Goal: Transaction & Acquisition: Register for event/course

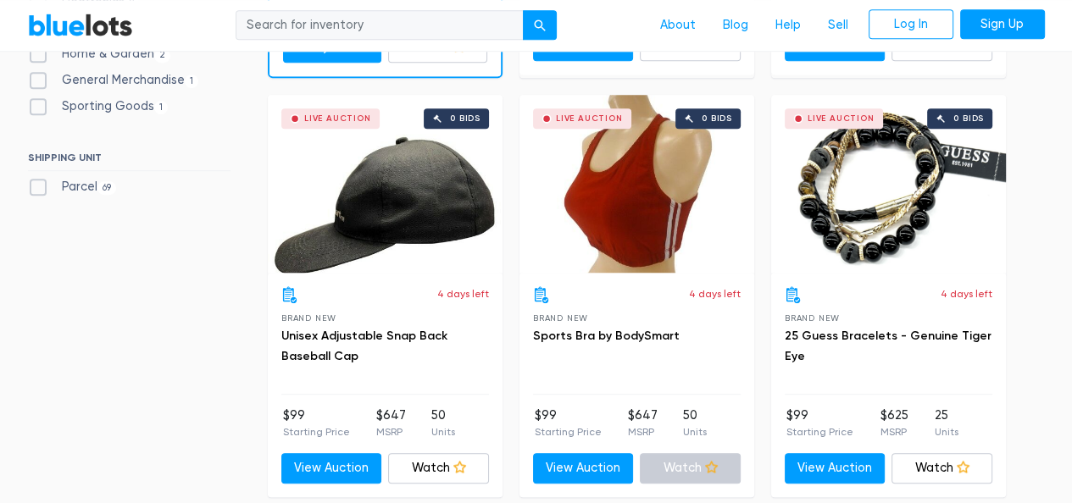
scroll to position [847, 0]
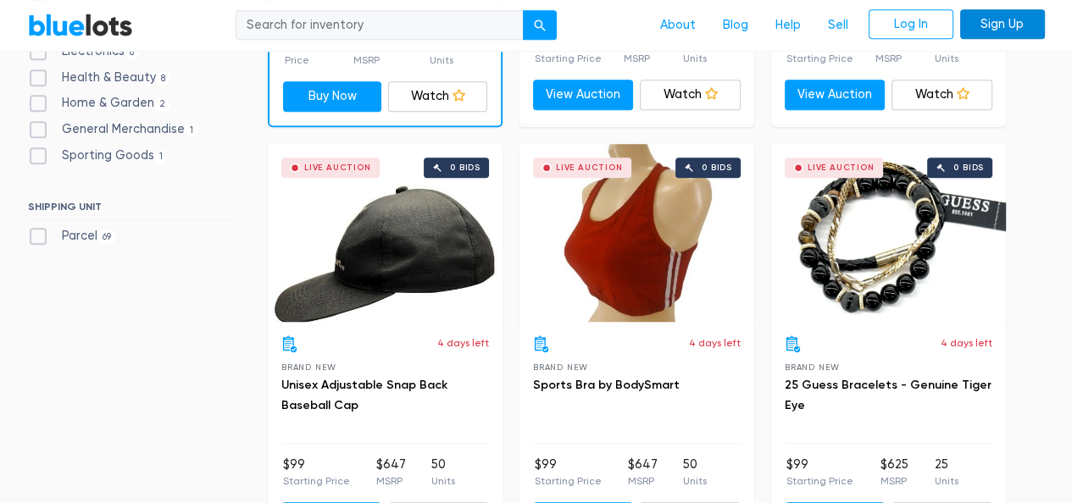
click at [981, 31] on link "Sign Up" at bounding box center [1002, 24] width 85 height 31
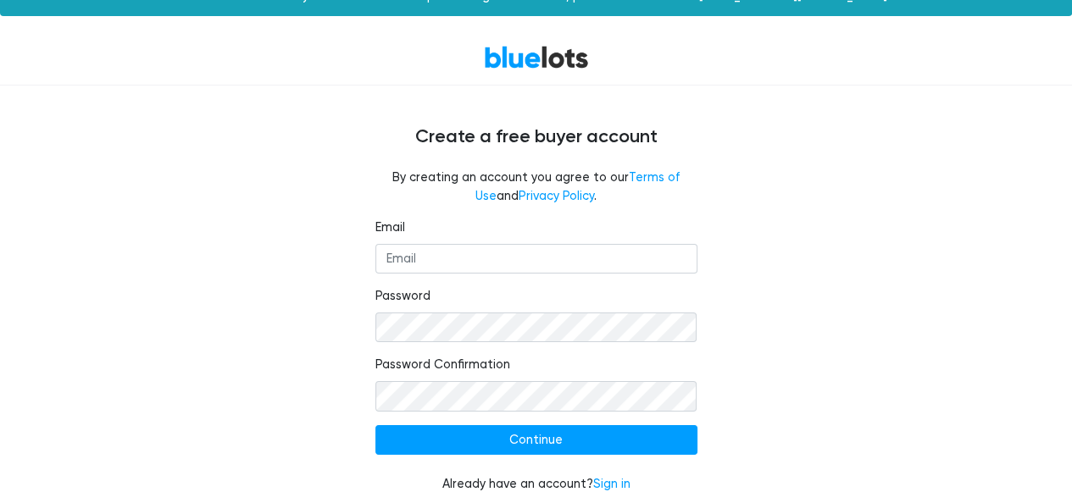
scroll to position [34, 0]
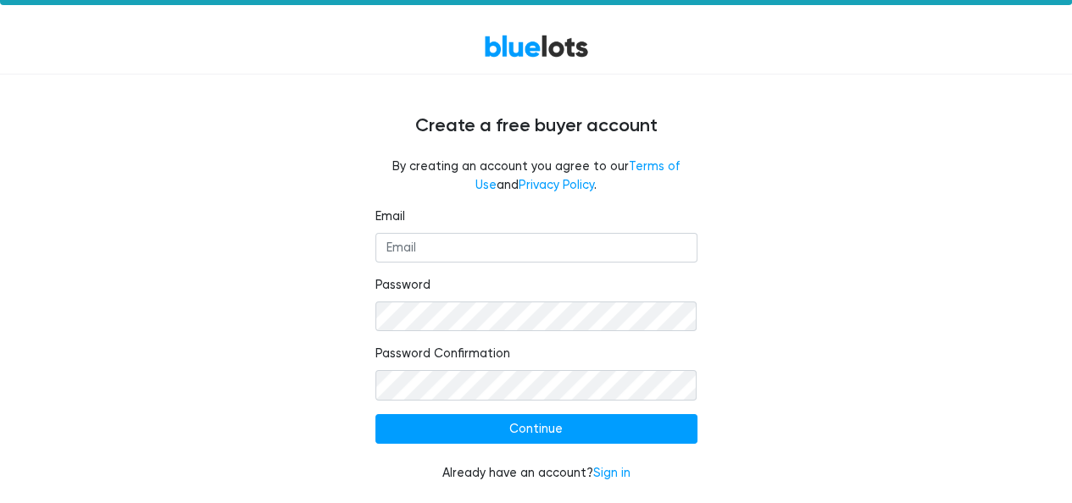
drag, startPoint x: 597, startPoint y: 47, endPoint x: 468, endPoint y: 53, distance: 129.7
click at [469, 52] on div "BlueLots" at bounding box center [536, 46] width 1042 height 36
click at [420, 252] on input "Email" at bounding box center [536, 248] width 322 height 31
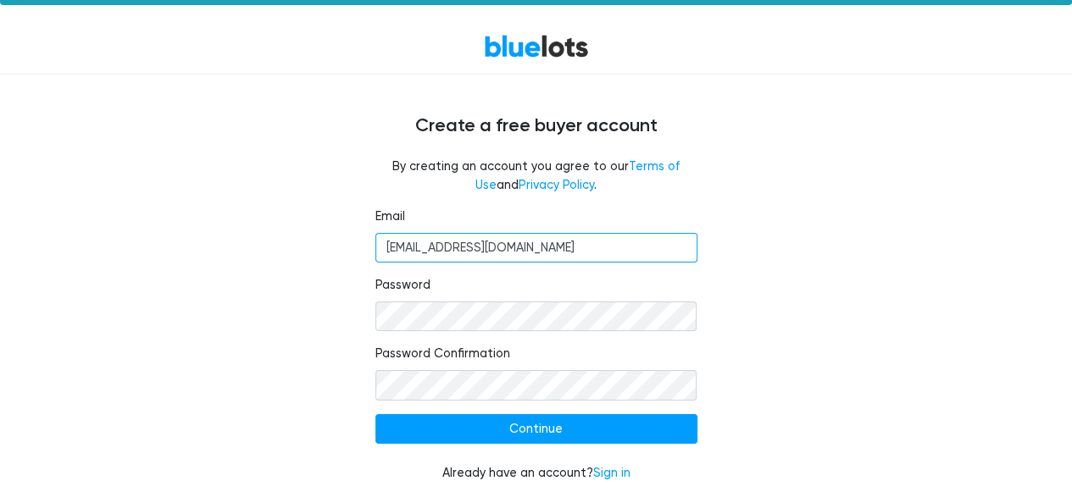
type input "morgrief@gmail.com"
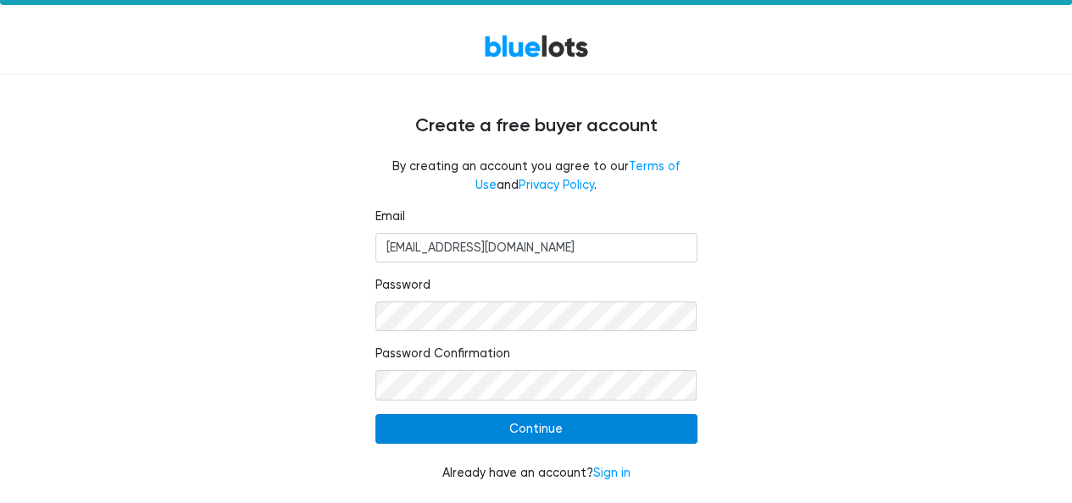
click at [545, 428] on input "Continue" at bounding box center [536, 429] width 322 height 31
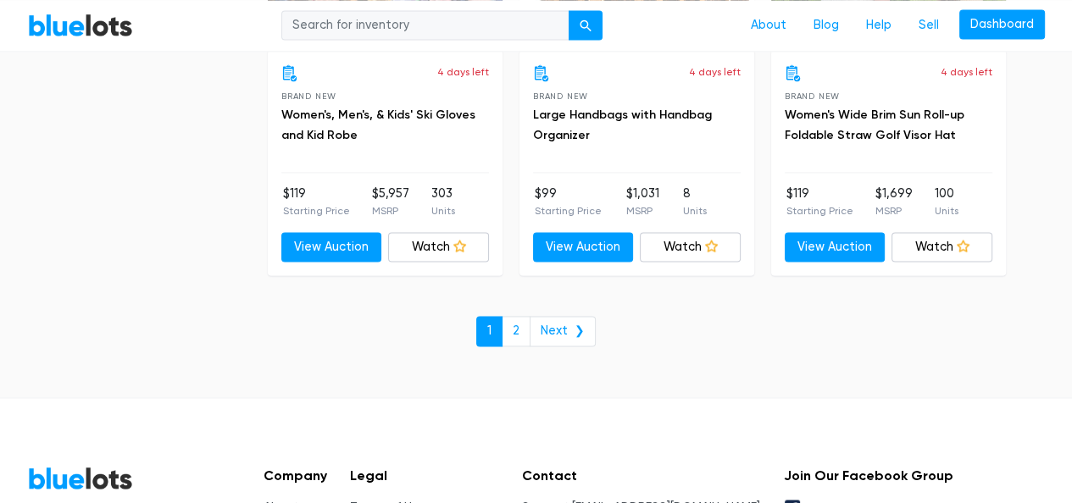
scroll to position [7484, 0]
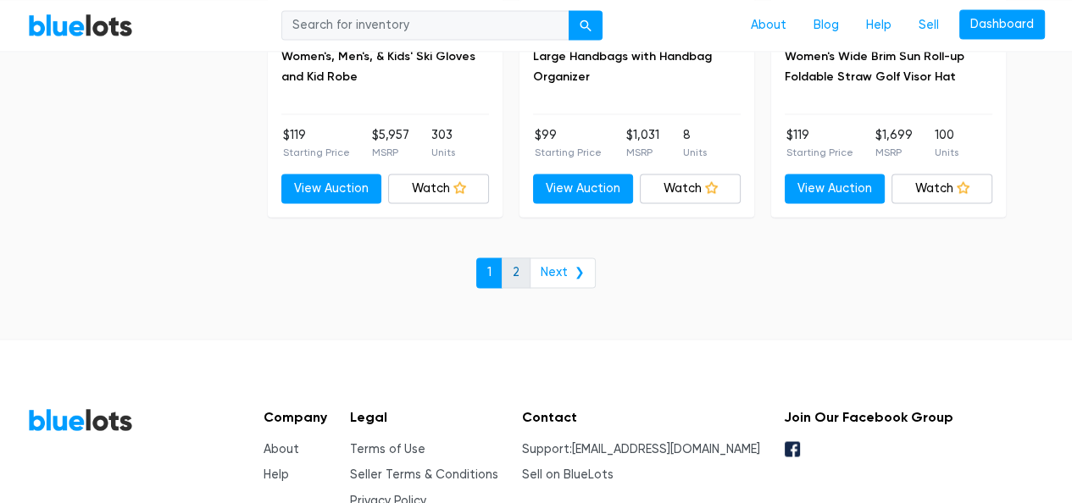
click at [525, 258] on link "2" at bounding box center [516, 273] width 29 height 31
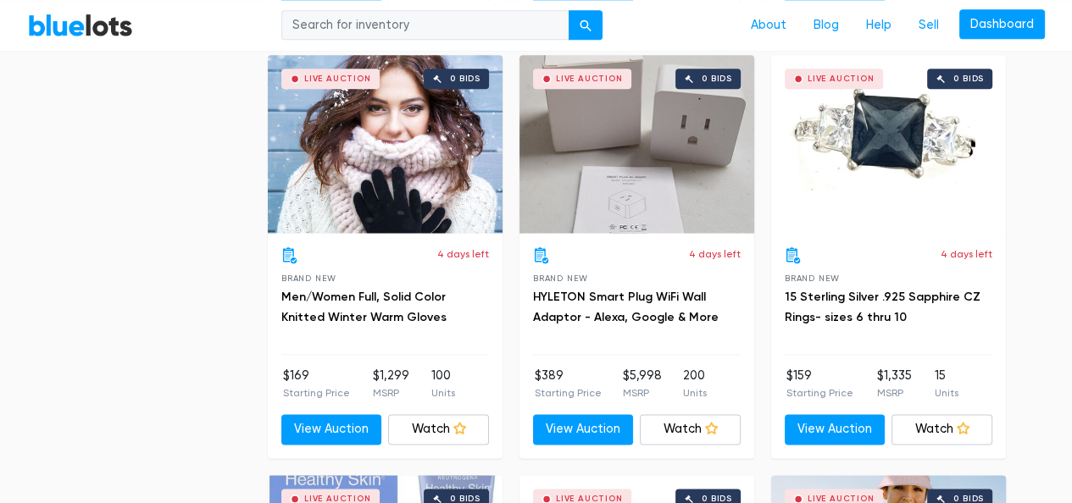
scroll to position [1835, 0]
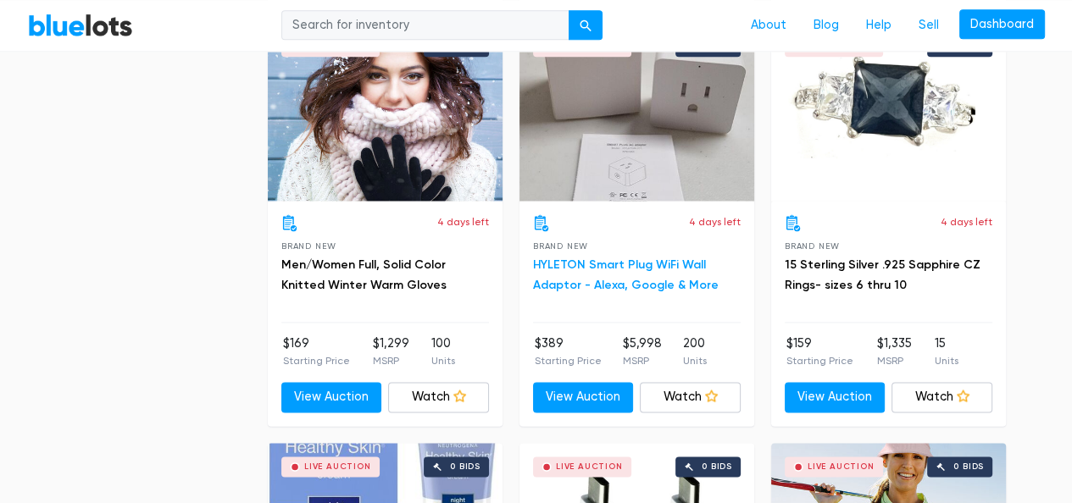
click at [549, 260] on link "HYLETON Smart Plug WiFi Wall Adaptor - Alexa, Google & More" at bounding box center [626, 275] width 186 height 35
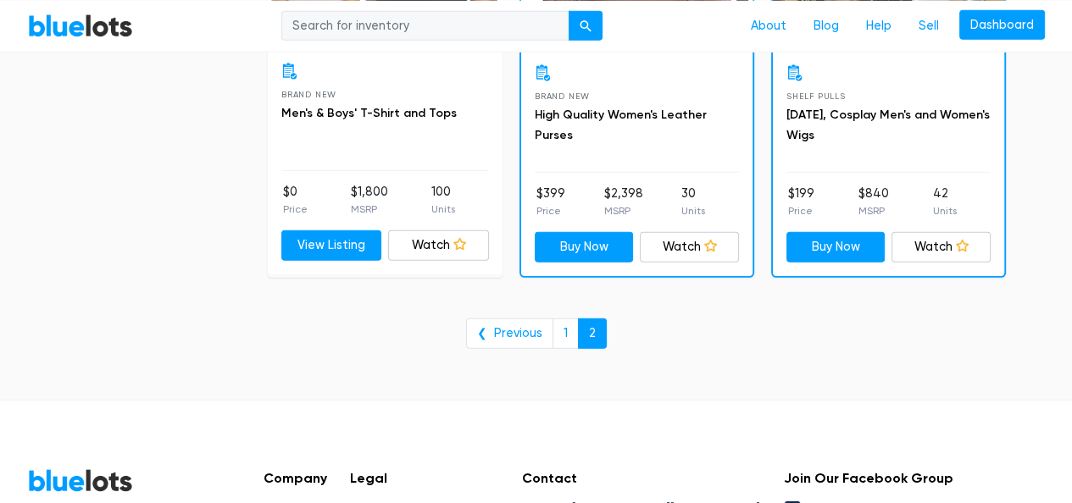
scroll to position [4095, 0]
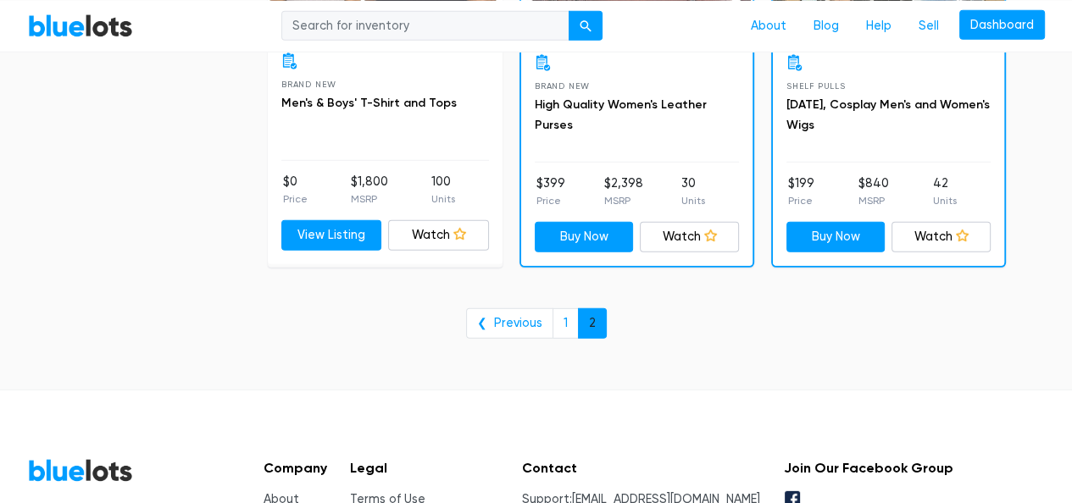
click at [582, 317] on link "2" at bounding box center [592, 323] width 29 height 31
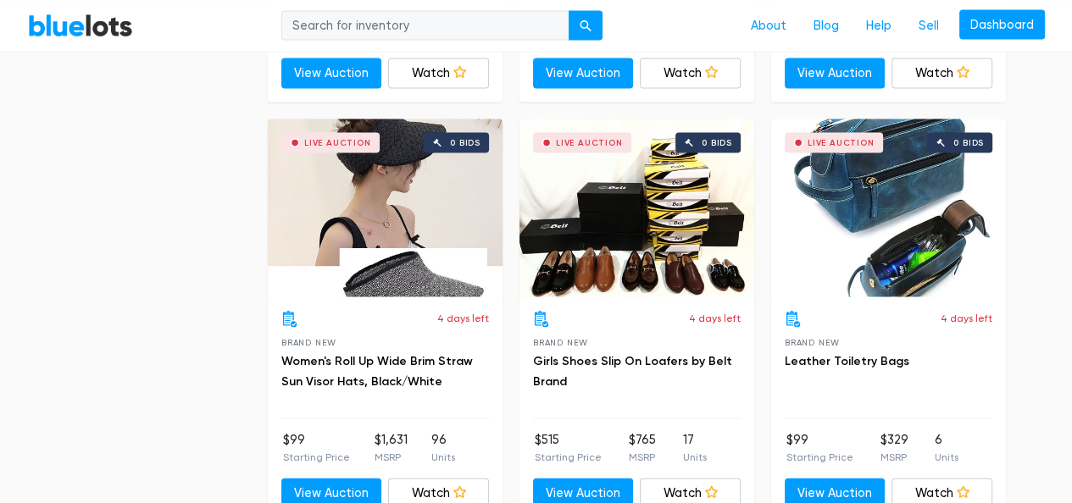
scroll to position [2965, 0]
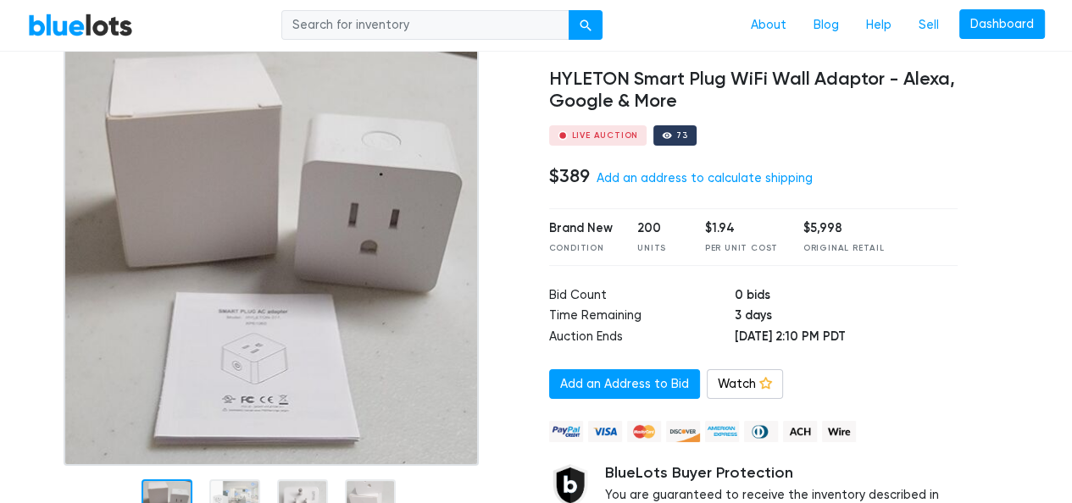
scroll to position [141, 0]
